Goal: Task Accomplishment & Management: Manage account settings

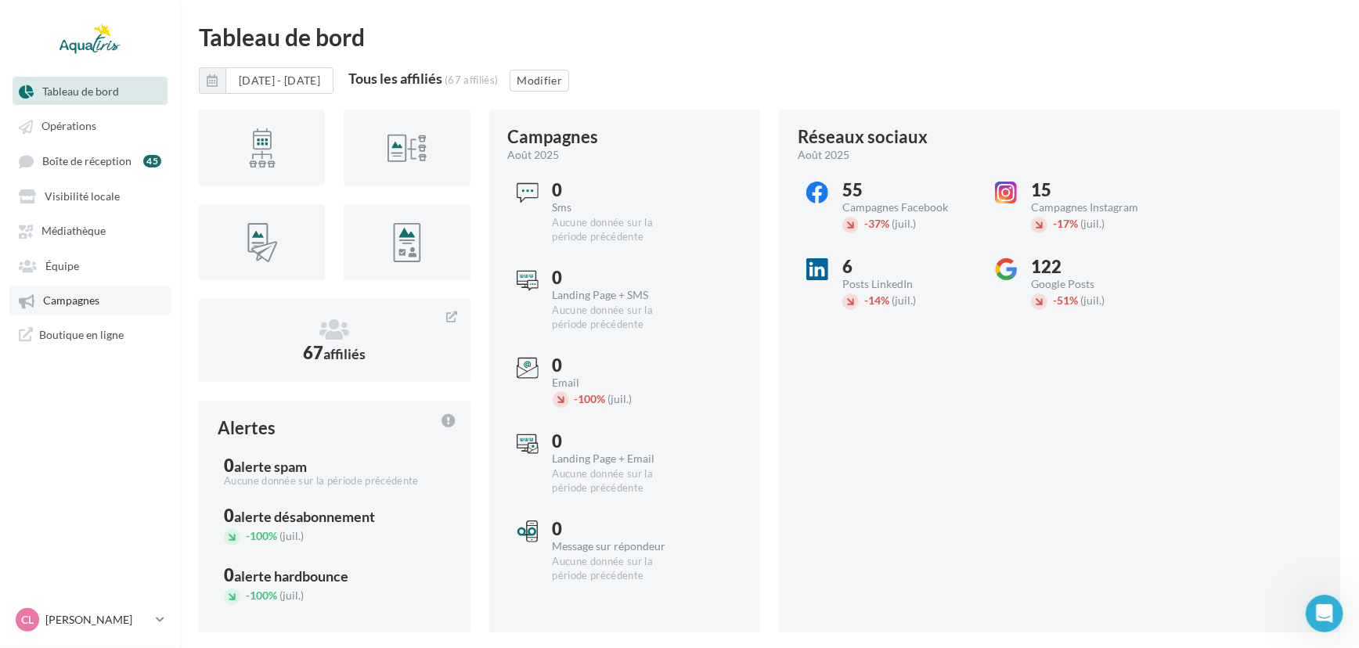
click at [56, 298] on span "Campagnes" at bounding box center [71, 300] width 56 height 13
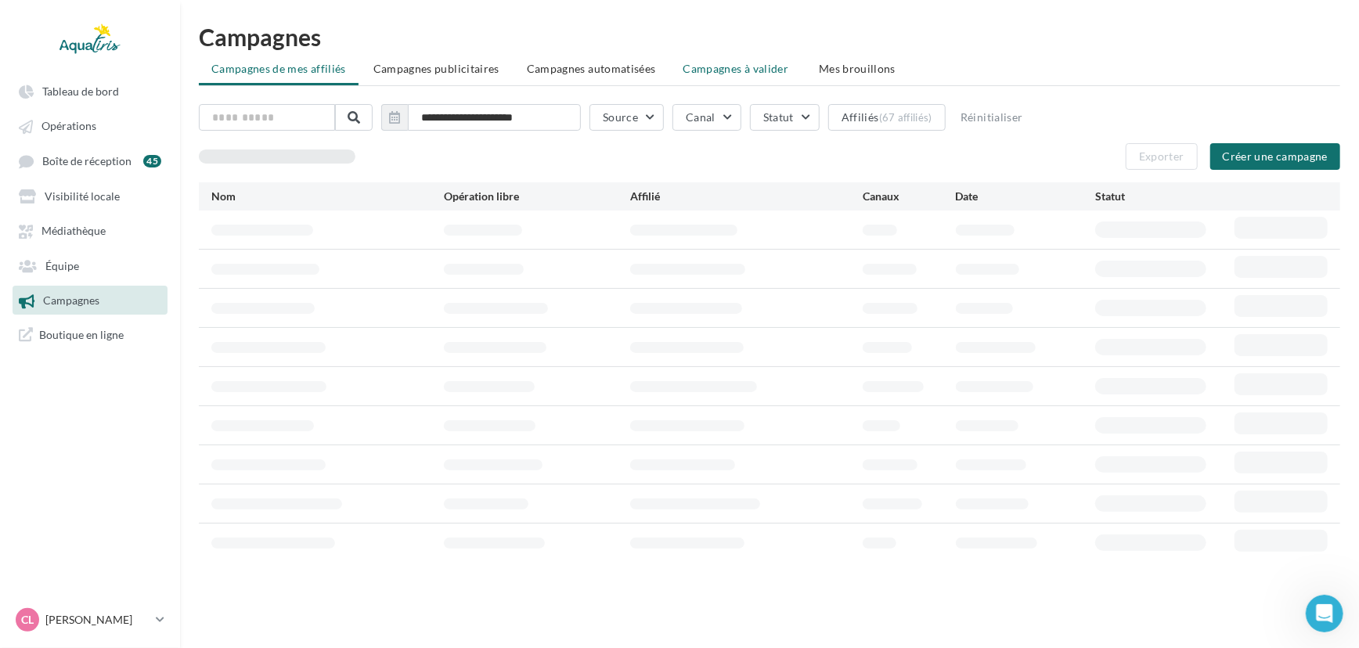
click at [726, 78] on li "Campagnes à valider" at bounding box center [738, 69] width 134 height 28
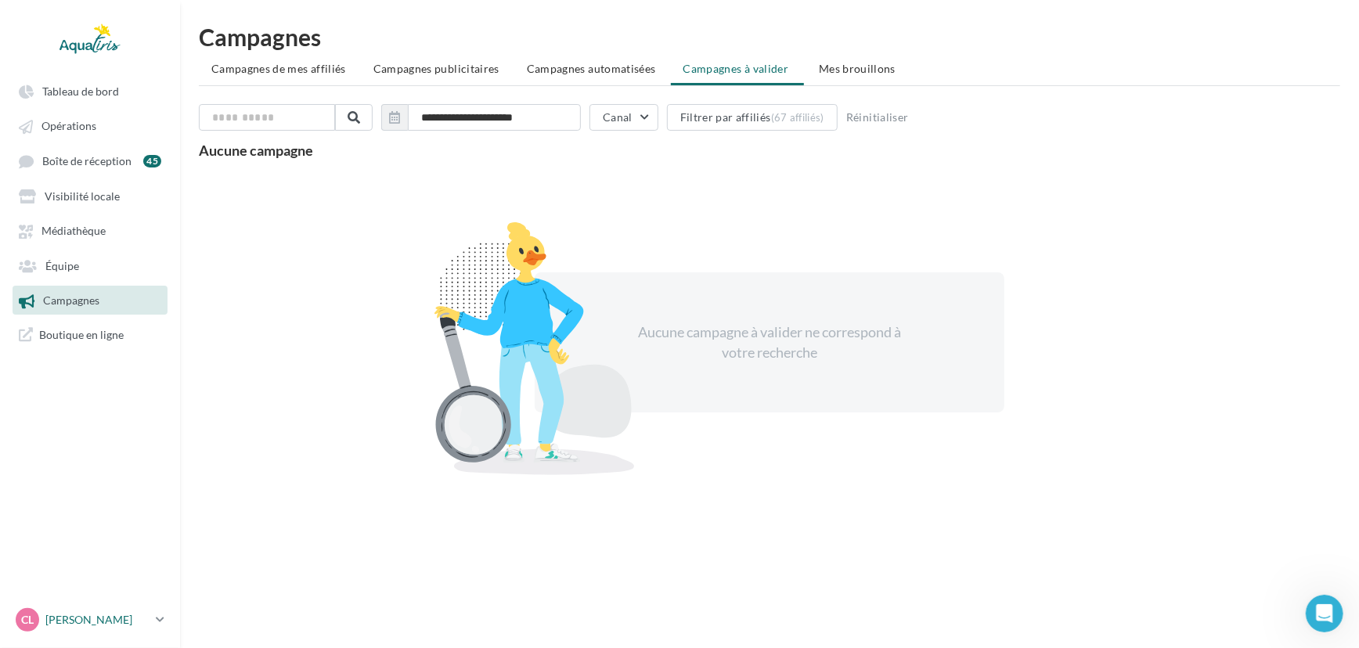
click at [81, 611] on div "CL [PERSON_NAME] [EMAIL_ADDRESS][DOMAIN_NAME]" at bounding box center [83, 619] width 134 height 23
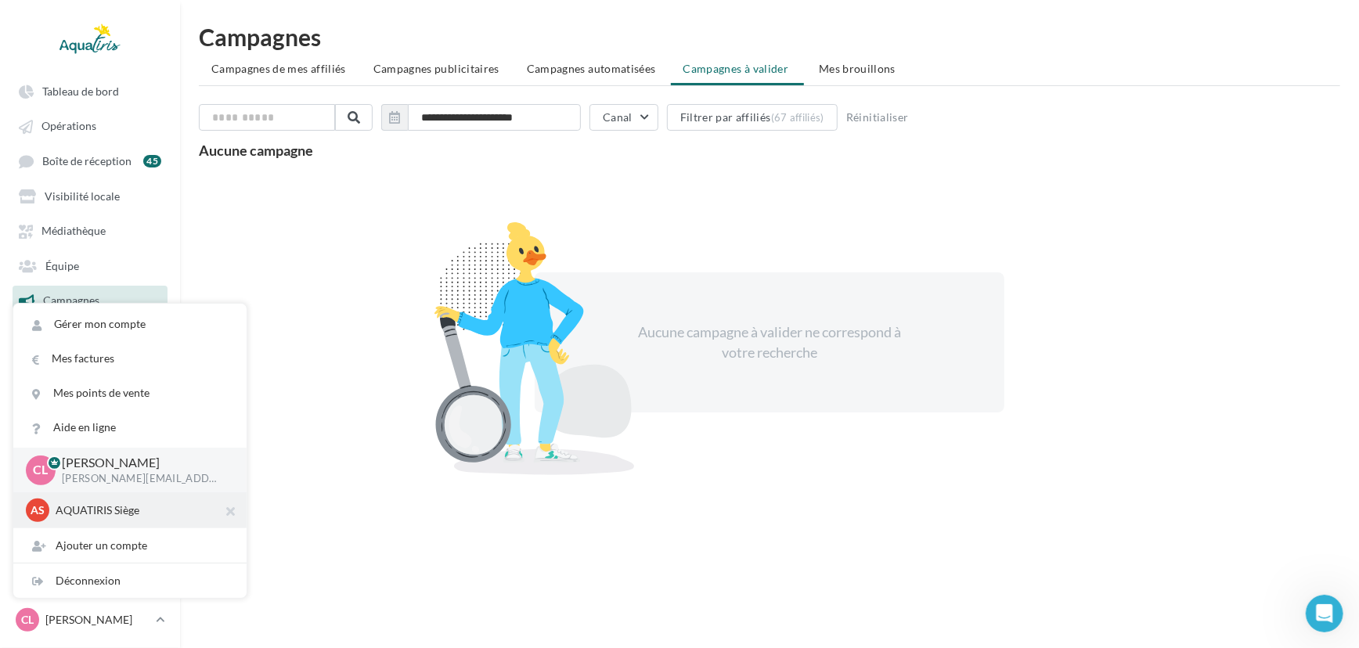
click at [86, 513] on p "AQUATIRIS Siège" at bounding box center [142, 511] width 172 height 16
